Goal: Task Accomplishment & Management: Manage account settings

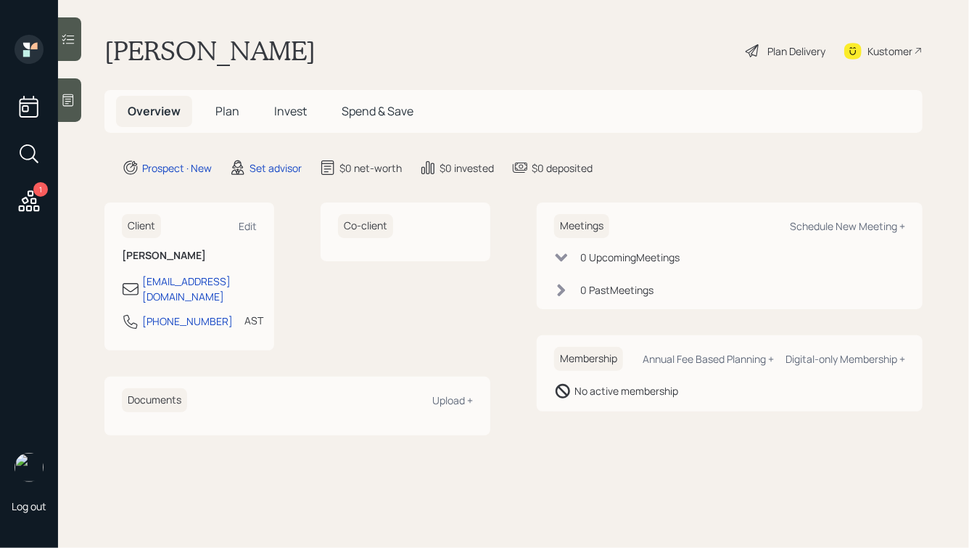
click at [70, 102] on icon at bounding box center [68, 100] width 15 height 15
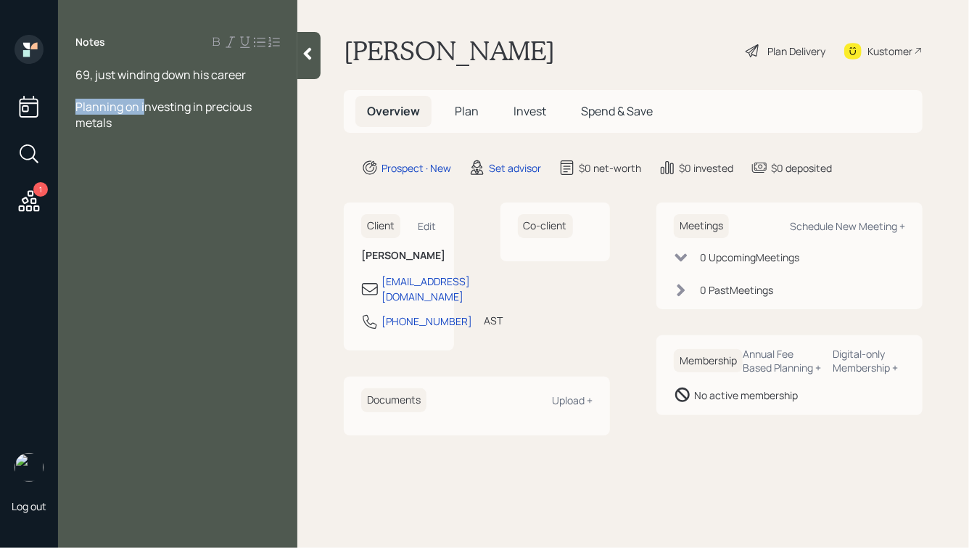
drag, startPoint x: 144, startPoint y: 105, endPoint x: 73, endPoint y: 107, distance: 71.1
click at [73, 107] on div "69, just winding down his career Planning on investing in precious metals" at bounding box center [177, 99] width 239 height 64
click at [126, 109] on span "Investing in precious metals" at bounding box center [149, 107] width 149 height 16
click at [152, 124] on div "Investing completely in precious metals" at bounding box center [177, 115] width 205 height 32
click at [311, 60] on icon at bounding box center [307, 53] width 15 height 15
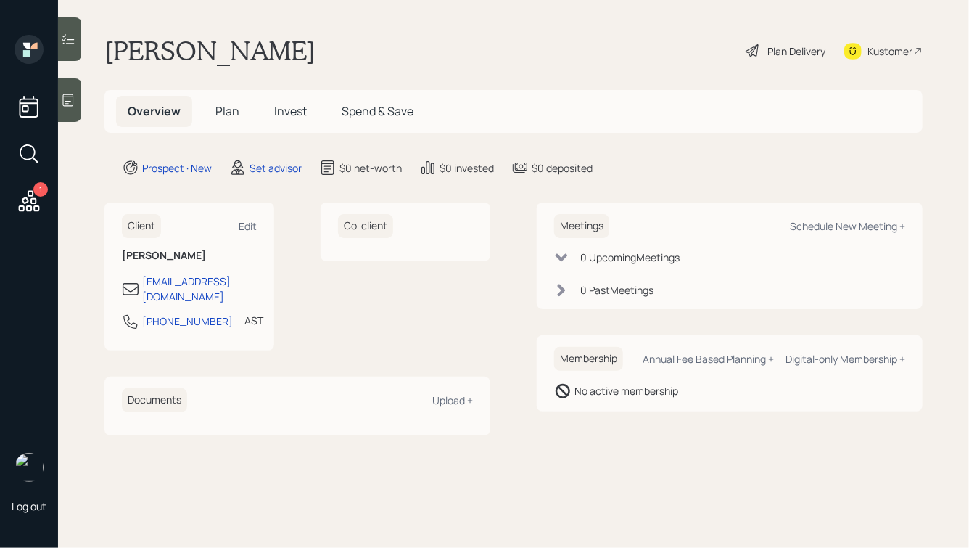
click at [67, 102] on icon at bounding box center [68, 100] width 15 height 15
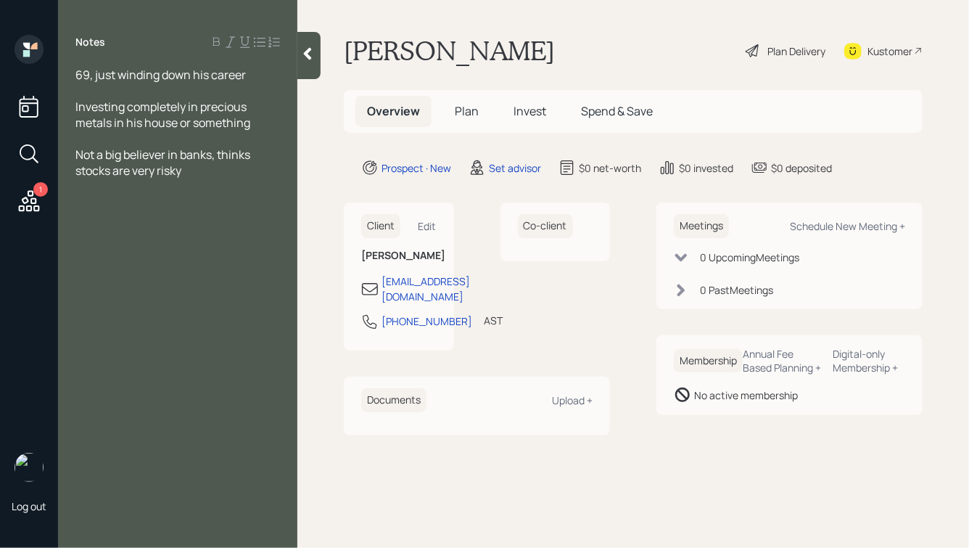
click at [304, 60] on icon at bounding box center [307, 53] width 15 height 15
